Goal: Transaction & Acquisition: Purchase product/service

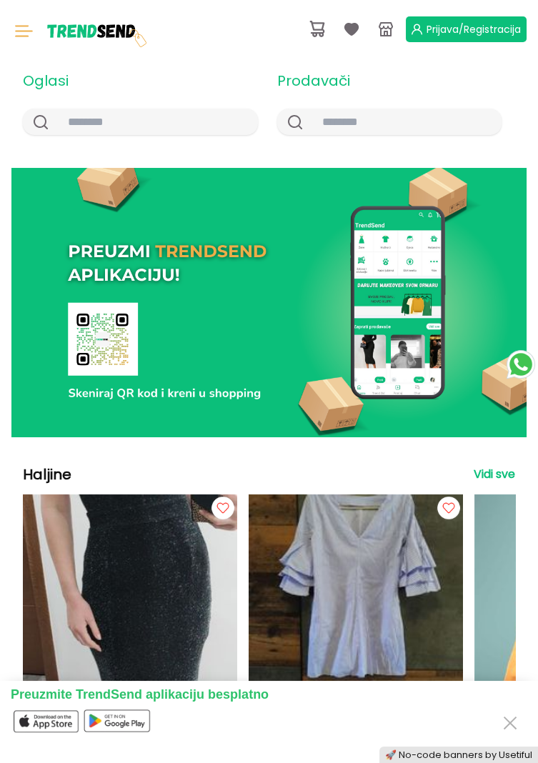
click at [15, 22] on img at bounding box center [23, 31] width 24 height 21
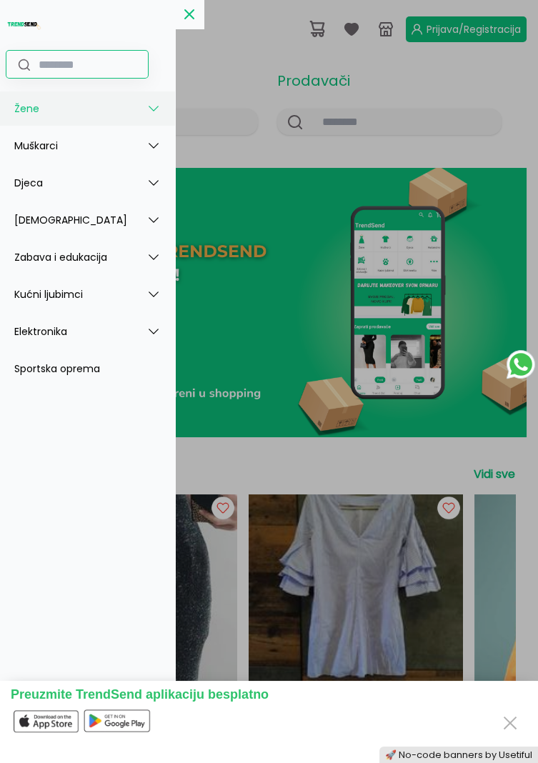
click at [24, 109] on button "Žene" at bounding box center [28, 108] width 28 height 15
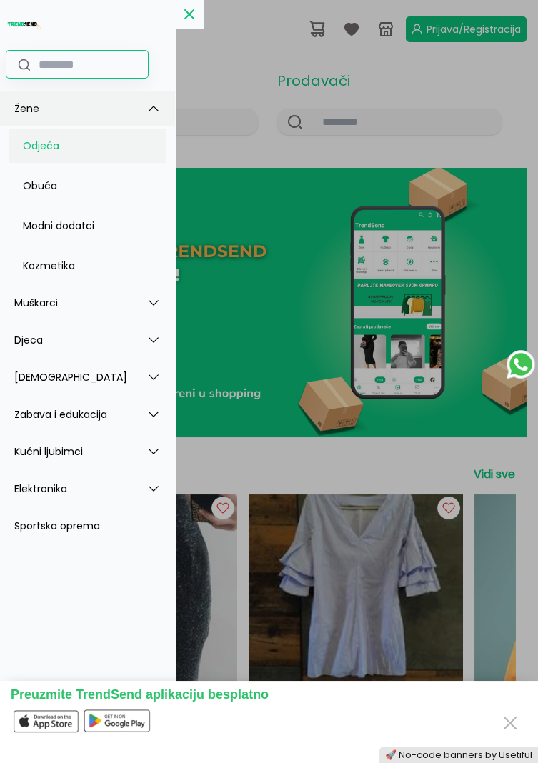
click at [33, 149] on button "Odjeća" at bounding box center [88, 146] width 158 height 34
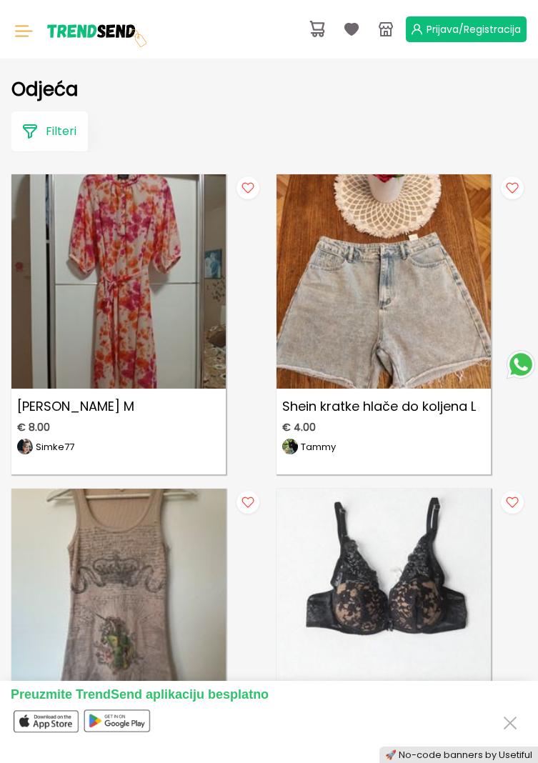
click at [45, 136] on button "Filteri" at bounding box center [49, 131] width 76 height 40
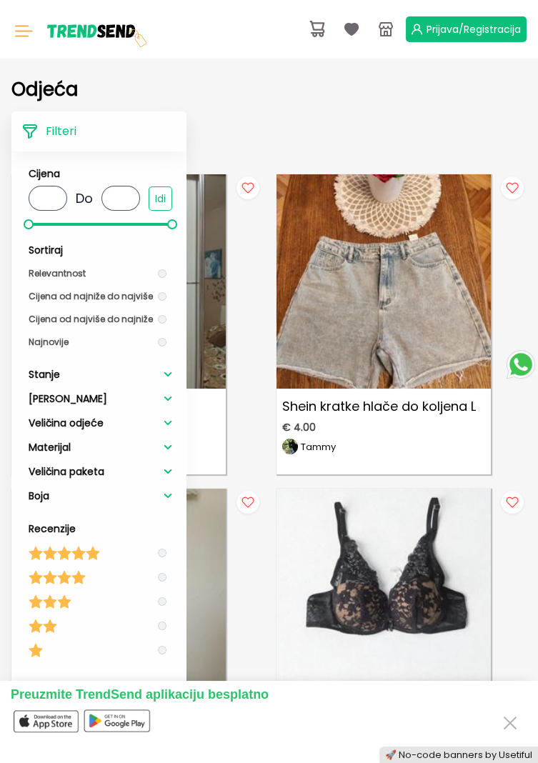
click at [31, 421] on span "Veličina odjeće" at bounding box center [66, 423] width 75 height 14
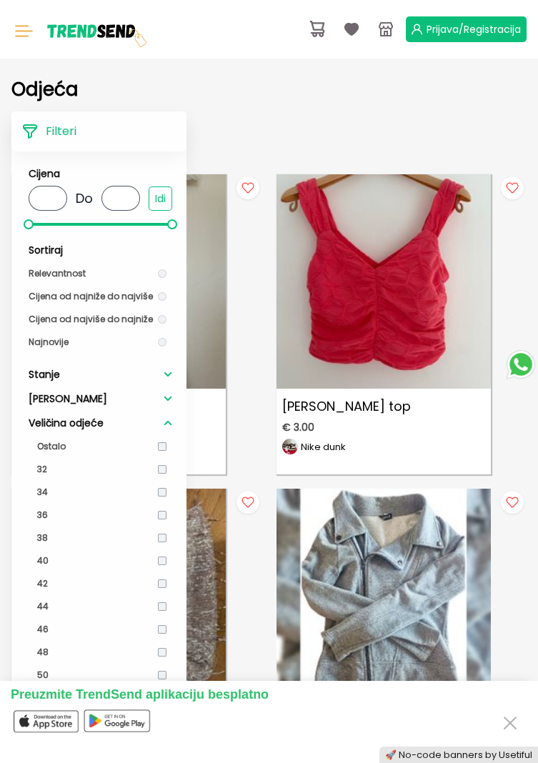
click at [523, 629] on div "Siva tanka jakna, S veličina € 5.40 € 6.00 10 % renchy1187 2 Pratitelji" at bounding box center [401, 639] width 251 height 300
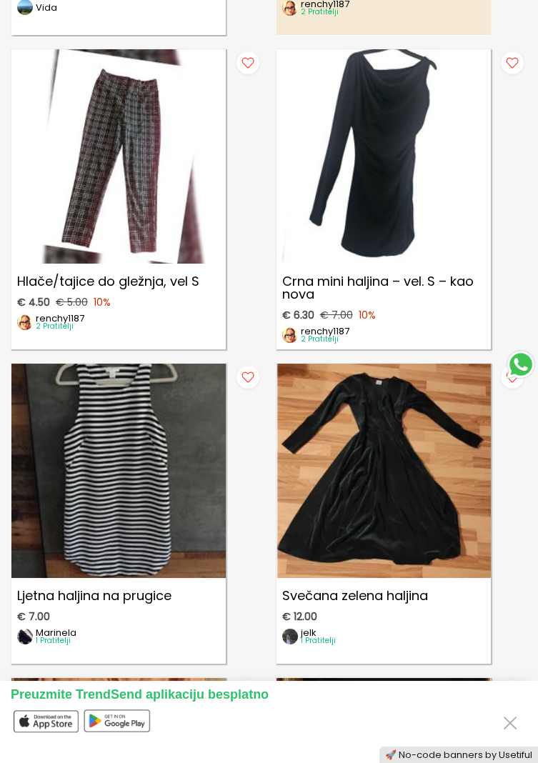
scroll to position [754, 0]
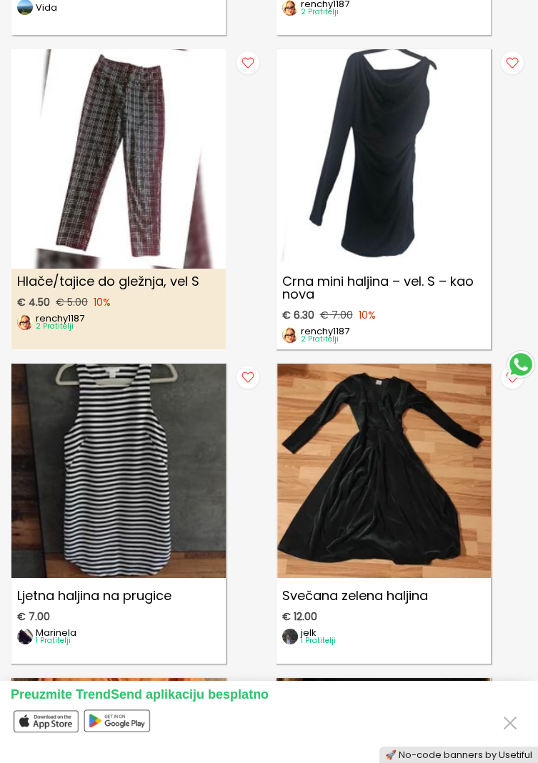
click at [80, 210] on img at bounding box center [119, 151] width 236 height 236
